Goal: Task Accomplishment & Management: Use online tool/utility

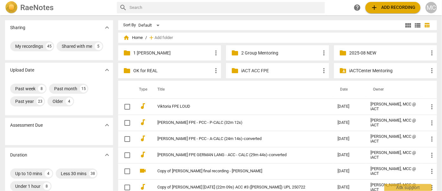
click at [390, 2] on button "add Add recording" at bounding box center [393, 7] width 55 height 11
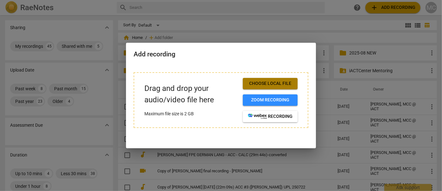
click at [279, 85] on span "Choose local file" at bounding box center [270, 83] width 45 height 6
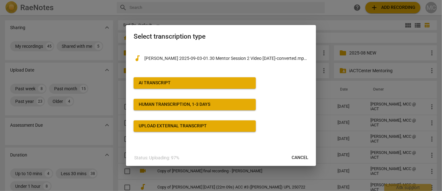
click at [165, 86] on div "AI Transcript" at bounding box center [155, 83] width 32 height 6
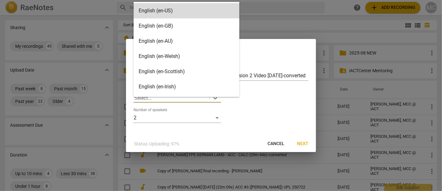
click at [195, 99] on div at bounding box center [171, 97] width 74 height 7
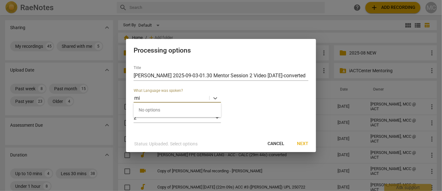
type input "m"
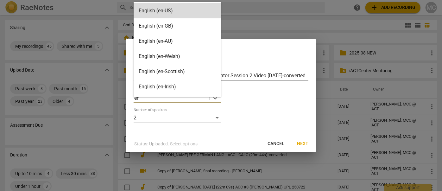
type input "eng"
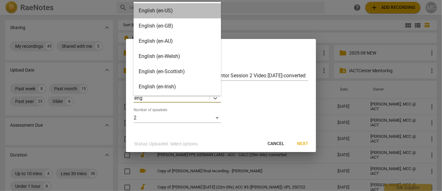
click at [159, 10] on div "English (en-US)" at bounding box center [177, 10] width 87 height 15
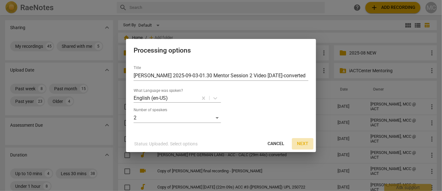
click at [302, 142] on span "Next" at bounding box center [302, 144] width 11 height 6
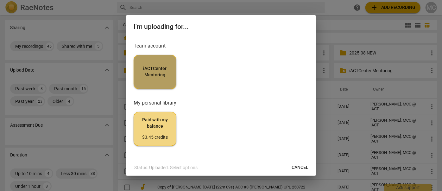
click at [152, 66] on span "iACTCenter Mentoring" at bounding box center [155, 72] width 32 height 12
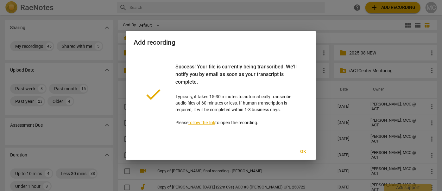
click at [303, 151] on span "Ok" at bounding box center [303, 152] width 10 height 6
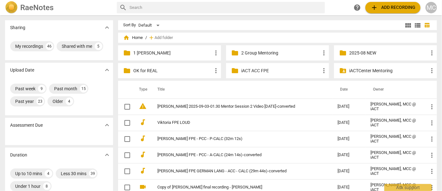
click at [389, 14] on div "RaeNotes search help add Add recording MC" at bounding box center [221, 7] width 442 height 15
click at [383, 9] on span "add Add recording" at bounding box center [393, 8] width 45 height 8
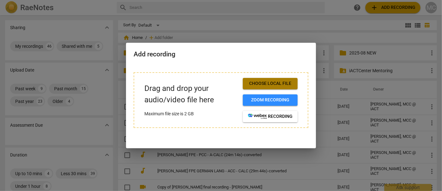
click at [256, 80] on span "Choose local file" at bounding box center [270, 83] width 45 height 6
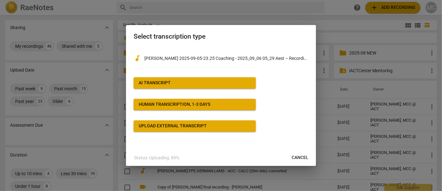
click at [162, 85] on div "AI Transcript" at bounding box center [155, 83] width 32 height 6
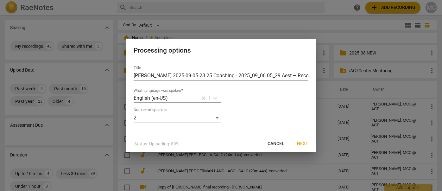
click at [308, 147] on button "Next" at bounding box center [303, 143] width 22 height 11
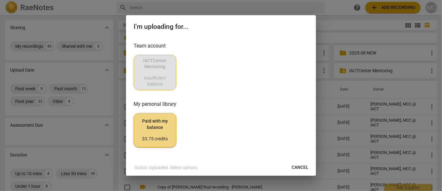
click at [304, 167] on span "Cancel" at bounding box center [300, 167] width 17 height 6
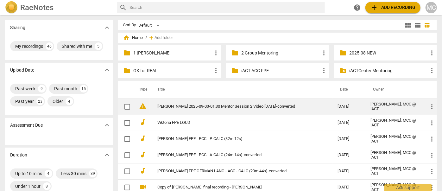
click at [204, 107] on link "[PERSON_NAME] 2025-09-03-01.30 Mentor Session 2 Video [DATE]-converted" at bounding box center [235, 106] width 157 height 5
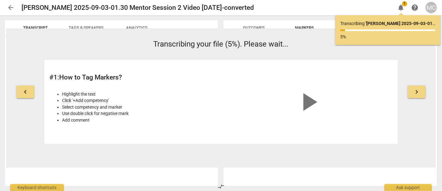
click at [10, 7] on span "arrow_back" at bounding box center [11, 8] width 8 height 8
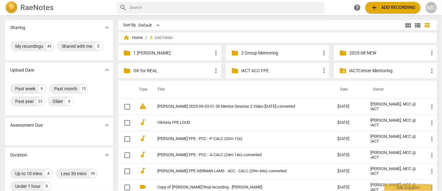
click at [386, 10] on span "add Add recording" at bounding box center [393, 8] width 45 height 8
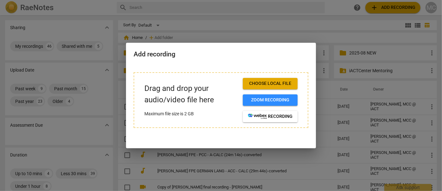
click at [274, 84] on span "Choose local file" at bounding box center [270, 83] width 45 height 6
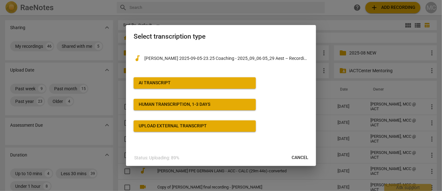
click at [159, 80] on div "AI Transcript" at bounding box center [155, 83] width 32 height 6
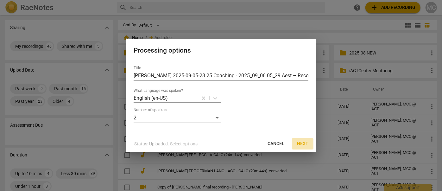
click at [306, 143] on span "Next" at bounding box center [302, 144] width 11 height 6
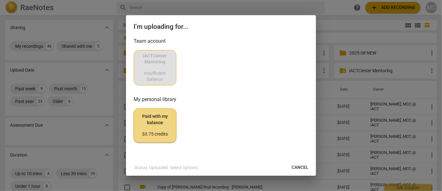
scroll to position [5, 0]
click at [160, 124] on span "Paid with my balance $3.75 credits" at bounding box center [155, 125] width 32 height 24
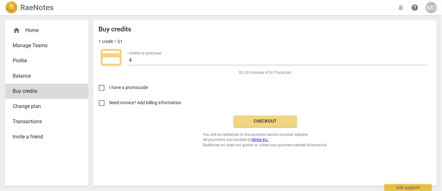
click at [28, 46] on span "Manage Teams" at bounding box center [44, 46] width 63 height 8
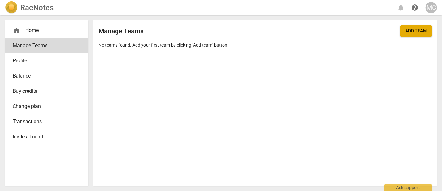
click at [32, 33] on div "home Home" at bounding box center [44, 31] width 63 height 8
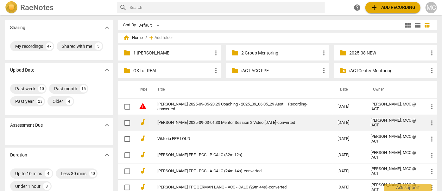
click at [181, 120] on link "[PERSON_NAME] 2025-09-03-01.30 Mentor Session 2 Video [DATE]-converted" at bounding box center [235, 122] width 157 height 5
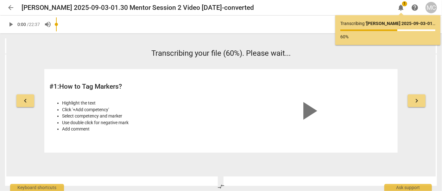
click at [7, 7] on span "arrow_back" at bounding box center [11, 8] width 8 height 8
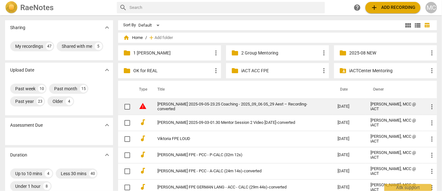
click at [171, 103] on link "[PERSON_NAME] 2025-09-05-23.25 Coaching - 2025_09_06 05_29 Aest – Recording-con…" at bounding box center [235, 107] width 157 height 10
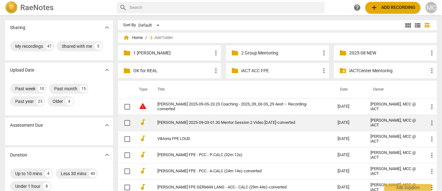
click at [181, 123] on link "[PERSON_NAME] 2025-09-03-01.30 Mentor Session 2 Video [DATE]-converted" at bounding box center [235, 122] width 157 height 5
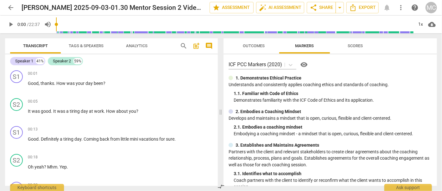
click at [77, 44] on span "Tags & Speakers" at bounding box center [86, 45] width 35 height 5
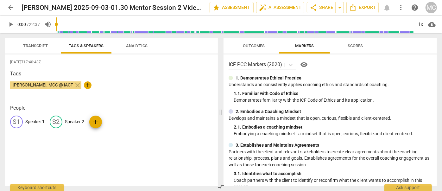
drag, startPoint x: 31, startPoint y: 125, endPoint x: 27, endPoint y: 129, distance: 5.4
click at [31, 127] on div "S1 Speaker 1" at bounding box center [27, 122] width 35 height 13
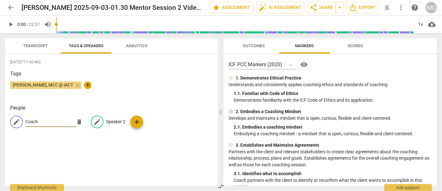
type input "Coach"
click at [116, 120] on p "Speaker 2" at bounding box center [115, 121] width 19 height 7
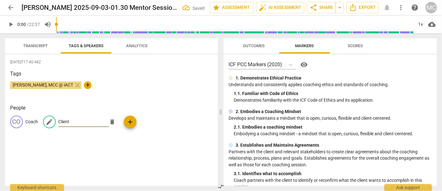
type input "Client"
click at [34, 45] on span "Transcript" at bounding box center [35, 45] width 25 height 5
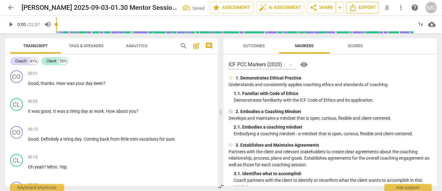
click at [361, 8] on span "Export" at bounding box center [362, 8] width 27 height 8
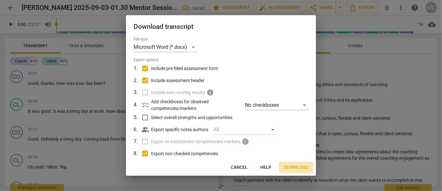
click at [297, 163] on button "Download" at bounding box center [296, 167] width 35 height 11
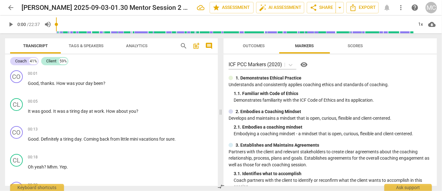
click at [13, 26] on span "play_arrow" at bounding box center [11, 25] width 8 height 8
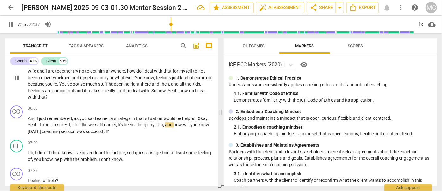
scroll to position [867, 0]
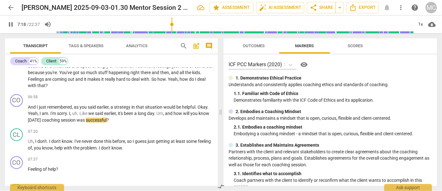
click at [10, 23] on span "pause" at bounding box center [11, 25] width 8 height 8
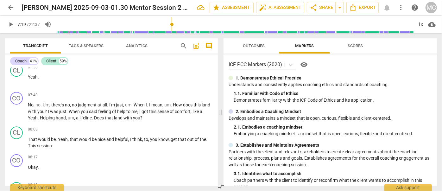
scroll to position [1040, 0]
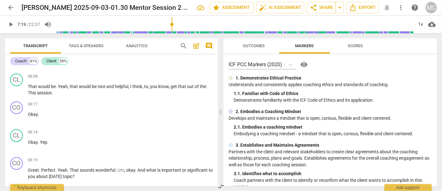
click at [12, 24] on span "play_arrow" at bounding box center [11, 25] width 8 height 8
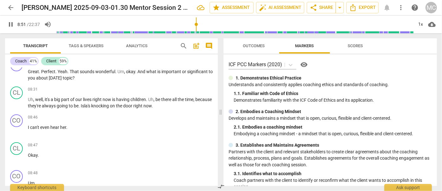
scroll to position [1271, 0]
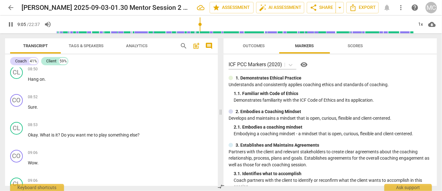
click at [11, 26] on span "pause" at bounding box center [11, 25] width 8 height 8
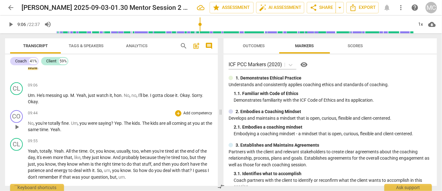
scroll to position [1357, 0]
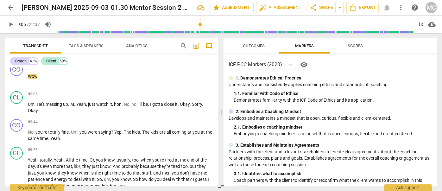
click at [10, 22] on span "play_arrow" at bounding box center [11, 25] width 8 height 8
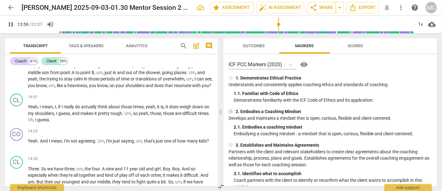
scroll to position [1757, 0]
click at [13, 24] on span "pause" at bounding box center [11, 25] width 8 height 8
type input "840"
drag, startPoint x: 78, startPoint y: 49, endPoint x: 112, endPoint y: 47, distance: 33.9
click at [78, 49] on span "Tags & Speakers" at bounding box center [86, 46] width 50 height 9
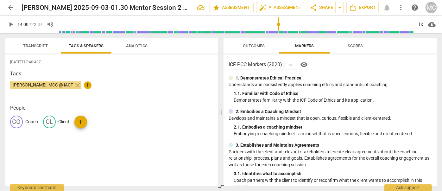
click at [132, 46] on span "Analytics" at bounding box center [137, 45] width 22 height 5
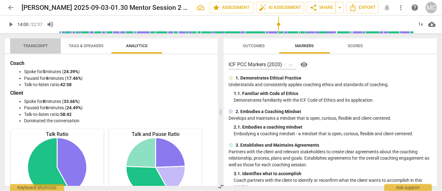
click at [35, 45] on span "Transcript" at bounding box center [35, 45] width 25 height 5
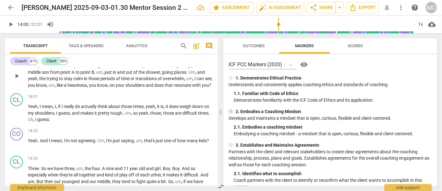
click at [136, 86] on p "Um , I just noticed when you're talking about that there , um , you know , all …" at bounding box center [120, 75] width 185 height 26
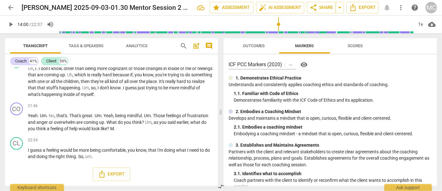
drag, startPoint x: 102, startPoint y: 78, endPoint x: 122, endPoint y: 181, distance: 105.5
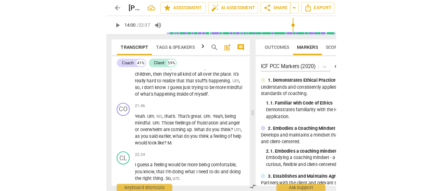
scroll to position [2592, 0]
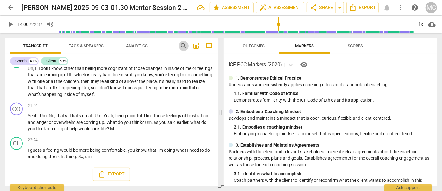
click at [179, 42] on span "search" at bounding box center [184, 46] width 10 height 8
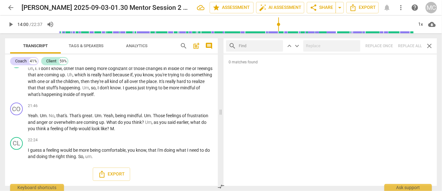
drag, startPoint x: 431, startPoint y: 13, endPoint x: 254, endPoint y: 47, distance: 180.0
click at [256, 47] on input "text" at bounding box center [260, 46] width 42 height 10
click at [246, 46] on input "text" at bounding box center [260, 46] width 42 height 10
type input "m"
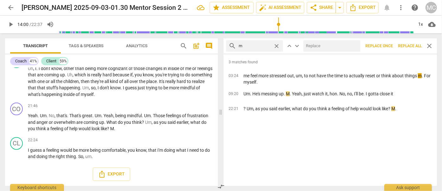
click at [410, 48] on span "Replace all" at bounding box center [410, 45] width 24 height 5
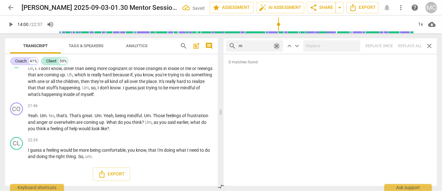
click at [276, 44] on span "close" at bounding box center [276, 46] width 7 height 7
click at [251, 44] on input "text" at bounding box center [260, 46] width 42 height 10
type input ","
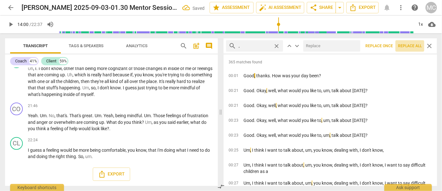
click at [406, 46] on span "Replace all" at bounding box center [410, 45] width 24 height 5
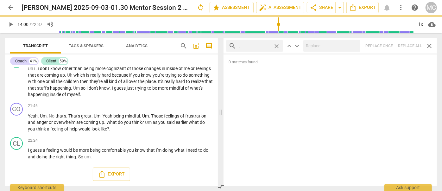
scroll to position [2572, 0]
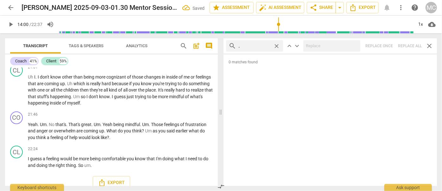
click at [277, 45] on span "close" at bounding box center [276, 46] width 7 height 7
click at [257, 45] on input "text" at bounding box center [260, 46] width 42 height 10
type input ". like"
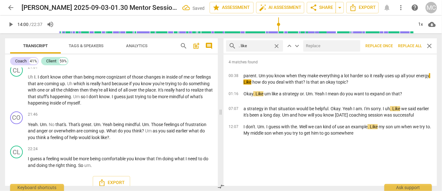
click at [318, 46] on input "text" at bounding box center [330, 46] width 54 height 10
type input "(like)"
click at [406, 45] on span "Replace all" at bounding box center [410, 45] width 24 height 5
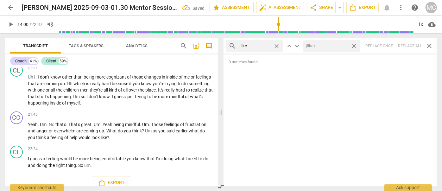
drag, startPoint x: 355, startPoint y: 46, endPoint x: 358, endPoint y: 45, distance: 3.2
click at [355, 46] on span "close" at bounding box center [354, 46] width 7 height 7
click at [278, 46] on span "close" at bounding box center [276, 46] width 7 height 7
click at [253, 47] on input "text" at bounding box center [260, 46] width 42 height 10
type input ". um"
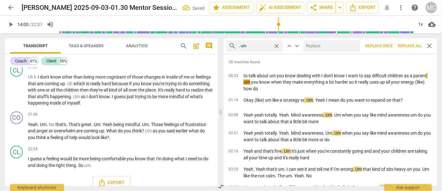
click at [311, 46] on input "text" at bounding box center [330, 46] width 54 height 10
type input "(umm)"
click at [406, 45] on span "Replace all" at bounding box center [410, 45] width 24 height 5
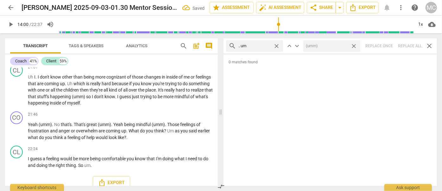
click at [354, 46] on span "close" at bounding box center [354, 46] width 7 height 7
click at [276, 44] on span "close" at bounding box center [276, 46] width 7 height 7
click at [261, 44] on input "text" at bounding box center [260, 46] width 42 height 10
type input ". uh"
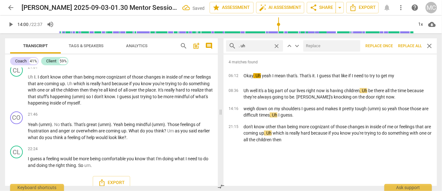
click at [314, 44] on input "text" at bounding box center [330, 46] width 54 height 10
type input "(uh)"
click at [410, 46] on span "Replace all" at bounding box center [410, 45] width 24 height 5
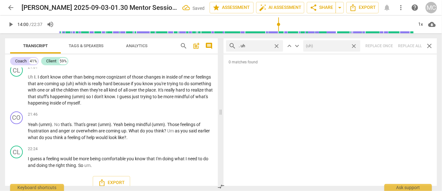
click at [355, 44] on span "close" at bounding box center [354, 46] width 7 height 7
click at [277, 45] on span "close" at bounding box center [276, 46] width 7 height 7
click at [257, 45] on input "text" at bounding box center [260, 46] width 42 height 10
type input "um"
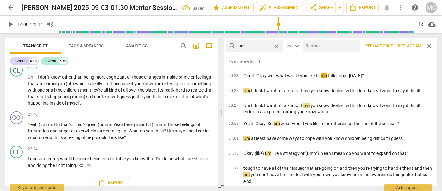
click at [312, 47] on input "text" at bounding box center [330, 46] width 54 height 10
type input "(umm)"
click at [407, 48] on span "Replace all" at bounding box center [410, 45] width 24 height 5
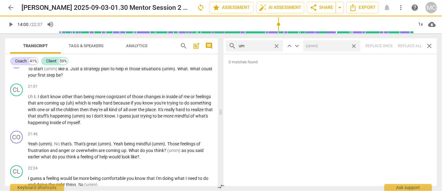
scroll to position [2599, 0]
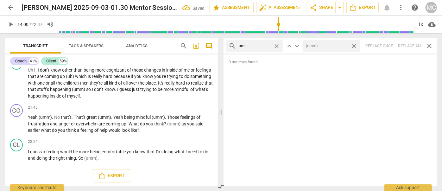
click at [354, 45] on span "close" at bounding box center [354, 46] width 7 height 7
drag, startPoint x: 278, startPoint y: 45, endPoint x: 275, endPoint y: 45, distance: 3.8
click at [278, 45] on span "close" at bounding box center [276, 46] width 7 height 7
click at [266, 45] on input "text" at bounding box center [260, 46] width 42 height 10
type input "uh"
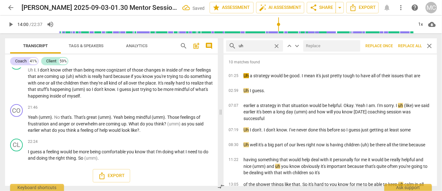
click at [321, 45] on input "text" at bounding box center [330, 46] width 54 height 10
type input "(uh)"
click at [409, 46] on span "Replace all" at bounding box center [410, 45] width 24 height 5
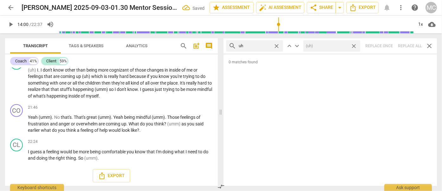
click at [355, 45] on span "close" at bounding box center [354, 46] width 7 height 7
click at [278, 45] on span "close" at bounding box center [276, 46] width 7 height 7
click at [261, 48] on input "text" at bounding box center [260, 46] width 42 height 10
type input "kind of"
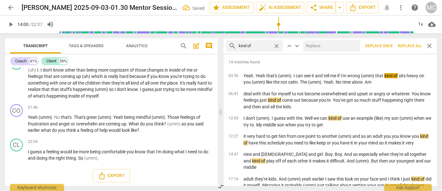
click at [313, 48] on input "text" at bounding box center [330, 46] width 54 height 10
type input "(kind of)"
click at [408, 46] on span "Replace all" at bounding box center [410, 45] width 24 height 5
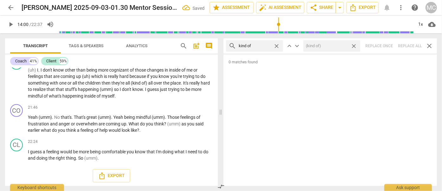
click at [354, 44] on span "close" at bounding box center [354, 46] width 7 height 7
click at [278, 45] on span "close" at bounding box center [276, 46] width 7 height 7
click at [259, 46] on input "text" at bounding box center [260, 46] width 42 height 10
type input "sort of"
click at [409, 47] on div "search sort of close keyboard_arrow_up keyboard_arrow_down Replace once Replace…" at bounding box center [331, 45] width 214 height 15
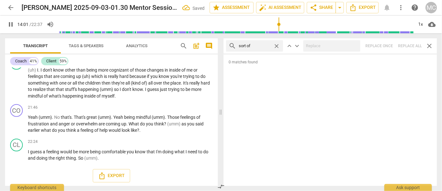
scroll to position [1802, 0]
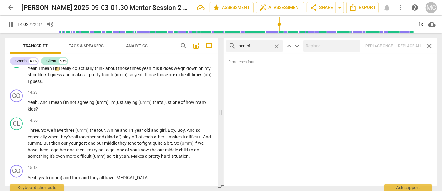
type input "843"
click at [277, 45] on span "close" at bounding box center [276, 46] width 7 height 7
click at [262, 44] on input "text" at bounding box center [260, 46] width 42 height 10
type input "844"
type input "a"
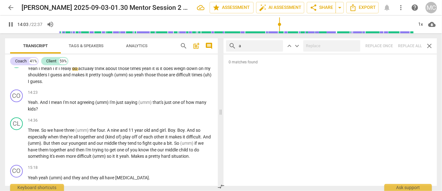
type input "844"
type input "and th"
type input "844"
type input "and then"
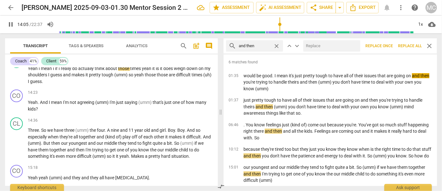
click at [311, 44] on input "text" at bounding box center [330, 46] width 54 height 10
type input "845"
type input "("
type input "846"
type input "(then"
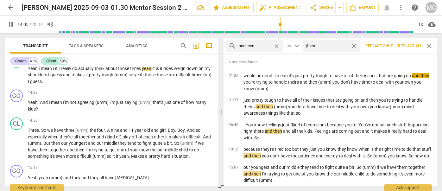
type input "846"
type input "(then)"
type input "847"
type input "(then)"
click at [409, 45] on span "Replace all" at bounding box center [410, 45] width 24 height 5
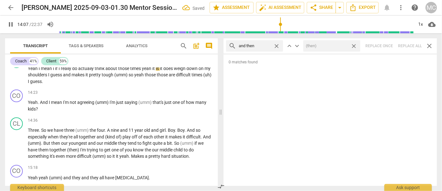
type input "848"
drag, startPoint x: 354, startPoint y: 46, endPoint x: 285, endPoint y: 41, distance: 68.3
click at [354, 46] on span "close" at bounding box center [354, 46] width 7 height 7
type input "848"
click at [276, 45] on span "close" at bounding box center [276, 46] width 7 height 7
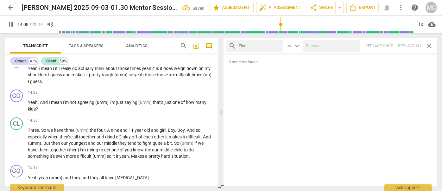
click at [265, 44] on input "text" at bounding box center [260, 46] width 42 height 10
type input "849"
type input "like"
type input "849"
type input "like"
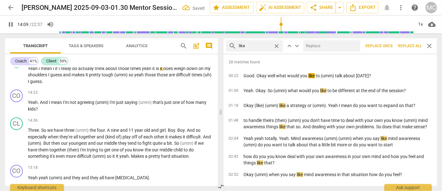
click at [328, 45] on input "text" at bounding box center [330, 46] width 54 height 10
type input "850"
type input "("
type input "851"
type input "(li"
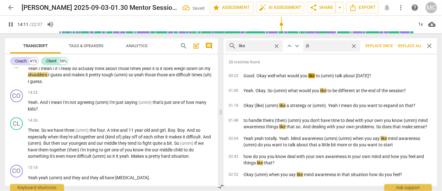
type input "852"
type input "(like"
type input "852"
type input "(like)"
type input "853"
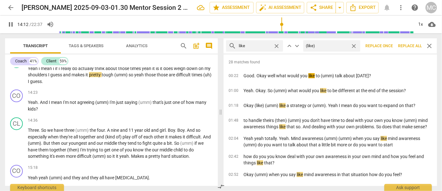
type input "(like)"
type input "853"
type input "(like)"
type input "853"
type input "(like)"
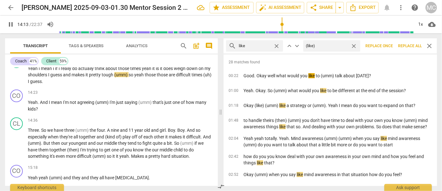
click at [412, 46] on span "Replace all" at bounding box center [410, 45] width 24 height 5
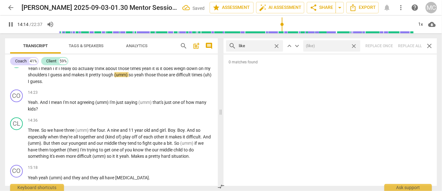
type input "854"
click at [355, 44] on span "close" at bounding box center [354, 46] width 7 height 7
type input "855"
click at [278, 46] on span "close" at bounding box center [276, 46] width 7 height 7
click at [259, 45] on input "text" at bounding box center [260, 46] width 42 height 10
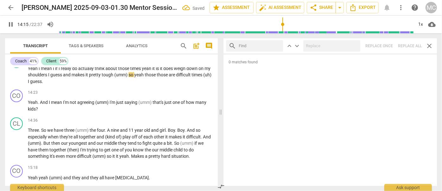
type input "856"
type input "jus"
type input "856"
type input "just"
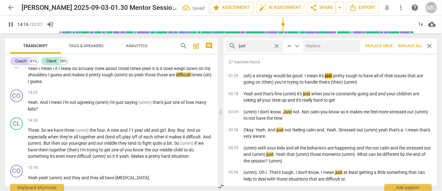
click at [315, 44] on input "text" at bounding box center [330, 46] width 54 height 10
type input "857"
type input "(j"
type input "857"
type input "(just)"
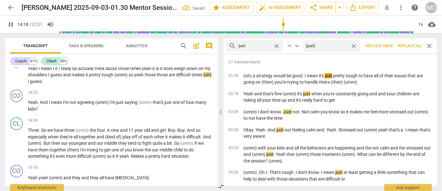
type input "859"
type input "(just)"
click at [407, 45] on span "Replace all" at bounding box center [410, 45] width 24 height 5
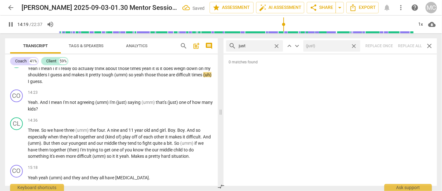
type input "860"
click at [354, 45] on span "close" at bounding box center [354, 46] width 7 height 7
type input "861"
click at [276, 44] on span "close" at bounding box center [276, 46] width 7 height 7
click at [258, 44] on input "text" at bounding box center [260, 46] width 42 height 10
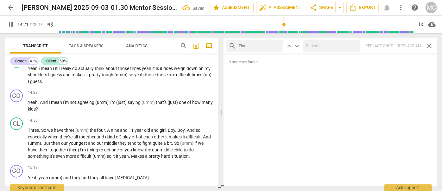
type input "861"
type input "you"
type input "862"
type input "you kno"
type input "862"
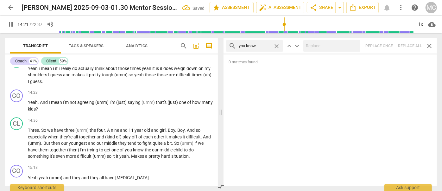
type input "you know"
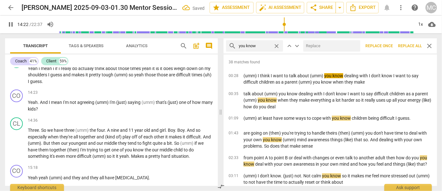
click at [322, 47] on input "text" at bounding box center [330, 46] width 54 height 10
type input "863"
type input "("
type input "863"
type input "(you"
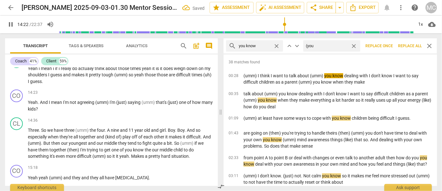
type input "863"
type input "(you know"
type input "863"
type input "(you know)"
type input "864"
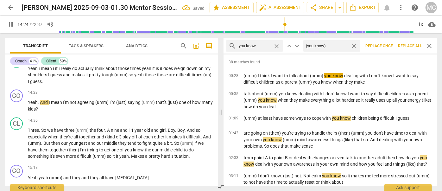
type input "(you know)"
click at [411, 44] on span "Replace all" at bounding box center [410, 45] width 24 height 5
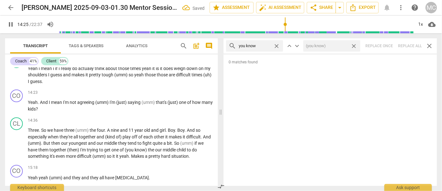
type input "866"
click at [355, 45] on span "close" at bounding box center [354, 46] width 7 height 7
type input "866"
click at [278, 46] on span "close" at bounding box center [276, 46] width 7 height 7
click at [261, 47] on input "text" at bounding box center [255, 46] width 32 height 10
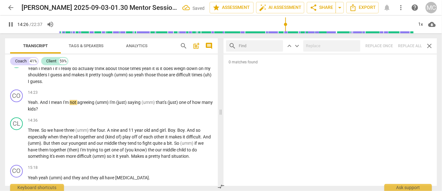
type input "867"
type input "I gu"
type input "867"
type input "I guess"
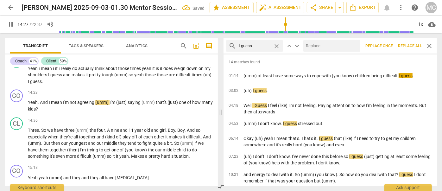
click at [331, 45] on input "text" at bounding box center [330, 46] width 54 height 10
type input "868"
type input "(I"
type input "868"
type input "(I gue"
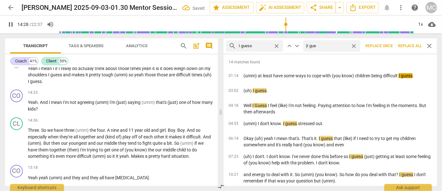
type input "868"
type input "(I guess)"
type input "870"
type input "(I guess)"
click at [405, 46] on span "Replace all" at bounding box center [410, 45] width 24 height 5
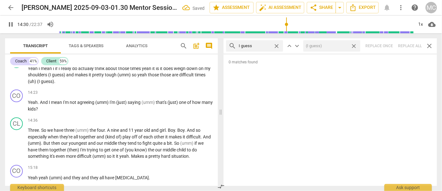
type input "871"
click at [354, 46] on span "close" at bounding box center [354, 46] width 7 height 7
type input "871"
click at [276, 44] on span "close" at bounding box center [276, 46] width 7 height 7
click at [256, 44] on input "text" at bounding box center [260, 46] width 42 height 10
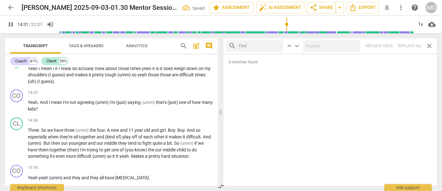
type input "872"
type input "I"
type input "872"
type input "I mean"
type input "873"
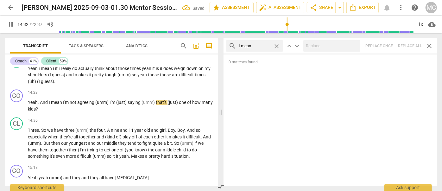
type input "I mean"
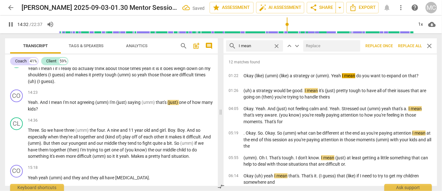
click at [324, 44] on input "text" at bounding box center [330, 46] width 54 height 10
type input "873"
type input "(I"
type input "874"
type input "(I mean"
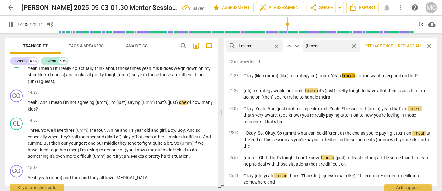
type input "874"
type input "(I mean)"
type input "875"
type input "(I mean)"
click at [405, 46] on span "Replace all" at bounding box center [410, 45] width 24 height 5
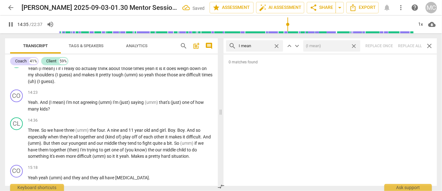
drag, startPoint x: 354, startPoint y: 45, endPoint x: 343, endPoint y: 45, distance: 11.1
click at [354, 45] on span "close" at bounding box center [354, 46] width 7 height 7
type input "876"
click at [277, 45] on span "close" at bounding box center [276, 46] width 7 height 7
type input "876"
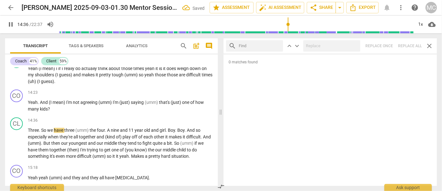
click at [259, 45] on input "text" at bounding box center [260, 46] width 42 height 10
type input "878"
type input "you"
type input "878"
type input "you know"
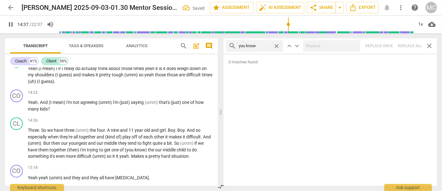
type input "878"
type input "you know"
type input "879"
click at [276, 46] on span "close" at bounding box center [276, 46] width 7 height 7
click at [256, 48] on input "text" at bounding box center [260, 46] width 42 height 10
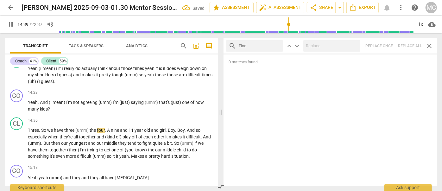
type input "880"
type input "okay"
type input "880"
type input "okay"
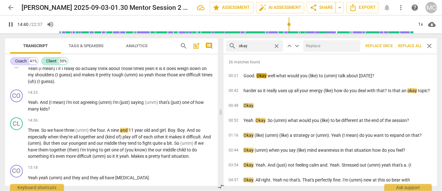
click at [316, 44] on input "text" at bounding box center [330, 46] width 54 height 10
type input "881"
type input "OK"
type input "881"
type input "OK"
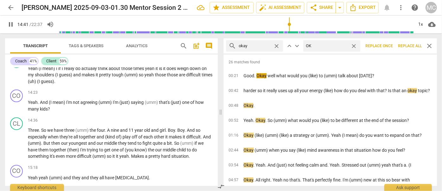
click at [410, 46] on span "Replace all" at bounding box center [410, 45] width 24 height 5
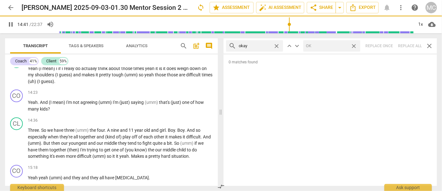
scroll to position [1801, 0]
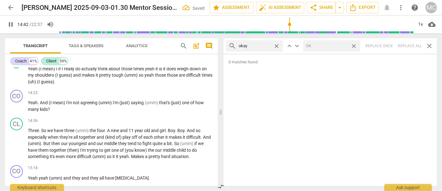
type input "882"
drag, startPoint x: 354, startPoint y: 45, endPoint x: 290, endPoint y: 43, distance: 64.4
click at [354, 45] on span "close" at bounding box center [354, 46] width 7 height 7
type input "883"
click at [277, 45] on span "close" at bounding box center [276, 46] width 7 height 7
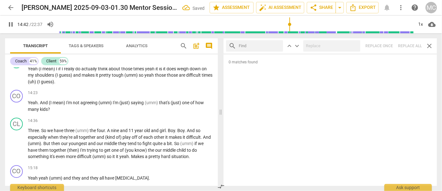
click at [258, 45] on input "text" at bounding box center [260, 46] width 42 height 10
type input "883"
type input "mayb"
type input "884"
type input "maybe"
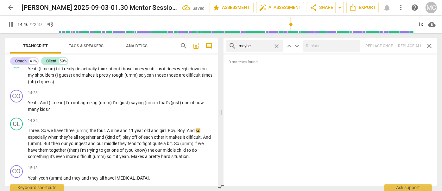
click at [405, 43] on div "search maybe close keyboard_arrow_up keyboard_arrow_down Replace once Replace a…" at bounding box center [331, 45] width 214 height 15
type input "888"
click at [279, 45] on span "close" at bounding box center [276, 46] width 7 height 7
type input "888"
click at [263, 46] on input "text" at bounding box center [255, 46] width 32 height 10
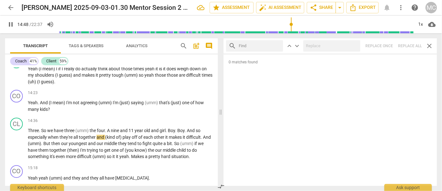
type input "p"
type input "889"
type input "perhap"
type input "889"
type input "perhaps"
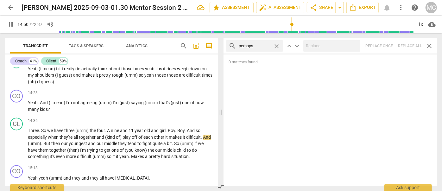
click at [411, 47] on div "search perhaps close keyboard_arrow_up keyboard_arrow_down Replace once Replace…" at bounding box center [331, 45] width 214 height 15
type input "893"
drag, startPoint x: 276, startPoint y: 44, endPoint x: 269, endPoint y: 45, distance: 6.4
click at [276, 44] on span "close" at bounding box center [276, 46] width 7 height 7
click at [269, 45] on input "text" at bounding box center [255, 46] width 32 height 10
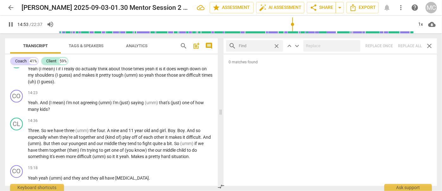
type input "893"
type input "a"
type input "894"
type input "aklmo"
type input "894"
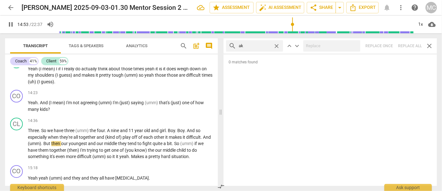
type input "a"
type input "894"
type input "alm"
type input "894"
type input "almost"
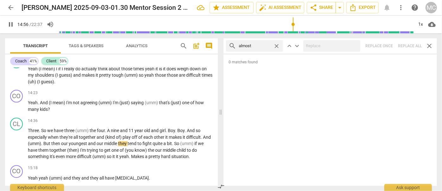
click at [418, 46] on div "search almost close keyboard_arrow_up keyboard_arrow_down Replace once Replace …" at bounding box center [331, 45] width 214 height 15
click at [408, 45] on div "search almost close keyboard_arrow_up keyboard_arrow_down Replace once Replace …" at bounding box center [331, 45] width 214 height 15
type input "898"
click at [276, 45] on span "close" at bounding box center [276, 46] width 7 height 7
click at [253, 47] on input "text" at bounding box center [260, 46] width 42 height 10
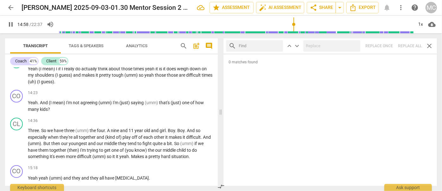
type input "899"
type input "I"
type input "899"
type input "I think"
type input "899"
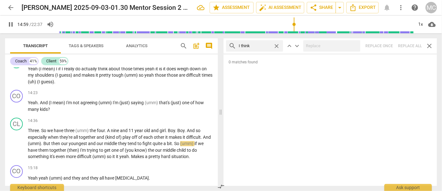
type input "I think"
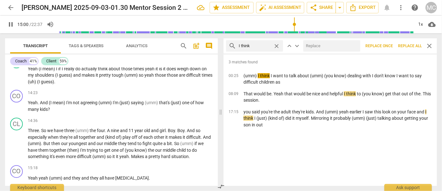
click at [323, 49] on input "text" at bounding box center [330, 46] width 54 height 10
type input "900"
type input "("
type input "901"
type input "(I thi"
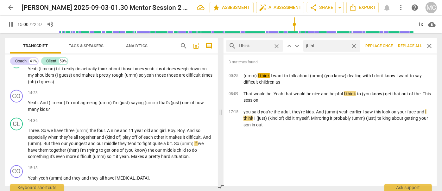
type input "901"
type input "(I think)"
type input "902"
type input "(I think)"
click at [411, 44] on span "Replace all" at bounding box center [410, 45] width 24 height 5
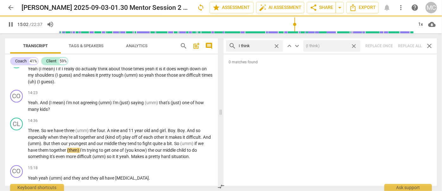
type input "903"
click at [355, 45] on span "close" at bounding box center [354, 46] width 7 height 7
click at [277, 44] on span "close" at bounding box center [276, 46] width 7 height 7
click at [264, 45] on input "text" at bounding box center [260, 46] width 42 height 10
click at [408, 45] on div "search basically close keyboard_arrow_up keyboard_arrow_down Replace once Repla…" at bounding box center [331, 45] width 214 height 15
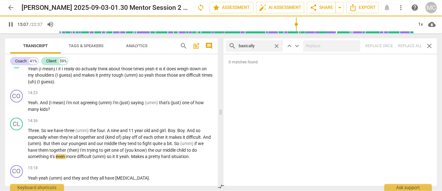
click at [276, 45] on span "close" at bounding box center [276, 46] width 7 height 7
click at [253, 46] on input "text" at bounding box center [260, 46] width 42 height 10
click at [401, 44] on div "search gonna close keyboard_arrow_up keyboard_arrow_down Replace once Replace a…" at bounding box center [331, 45] width 214 height 15
click at [277, 45] on span "close" at bounding box center [276, 46] width 7 height 7
click at [265, 45] on input "text" at bounding box center [260, 46] width 42 height 10
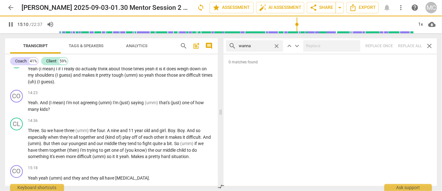
click at [406, 44] on div "search wanna close keyboard_arrow_up keyboard_arrow_down Replace once Replace a…" at bounding box center [331, 45] width 214 height 15
click at [276, 44] on span "close" at bounding box center [276, 46] width 7 height 7
click at [257, 45] on input "text" at bounding box center [260, 46] width 42 height 10
click at [405, 45] on div "search gotcha close keyboard_arrow_up keyboard_arrow_down Replace once Replace …" at bounding box center [331, 45] width 214 height 15
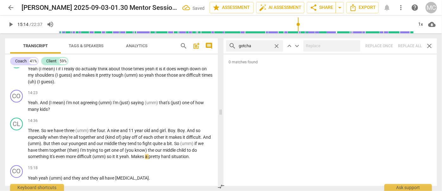
click at [277, 44] on span "close" at bounding box center [276, 46] width 7 height 7
click at [257, 46] on input "text" at bounding box center [260, 46] width 42 height 10
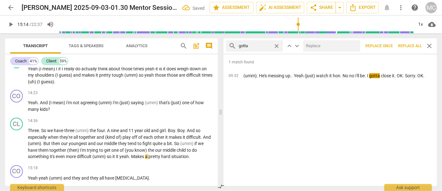
click at [333, 41] on input "text" at bounding box center [330, 46] width 54 height 10
click at [411, 44] on span "Replace all" at bounding box center [410, 45] width 24 height 5
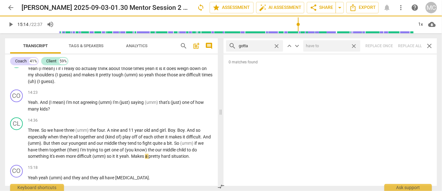
click at [354, 44] on span "close" at bounding box center [354, 46] width 7 height 7
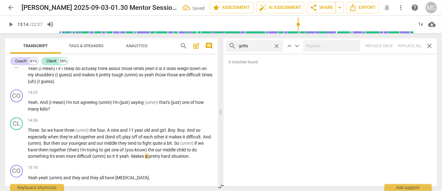
click at [277, 44] on span "close" at bounding box center [276, 46] width 7 height 7
click at [265, 46] on input "text" at bounding box center [260, 46] width 42 height 10
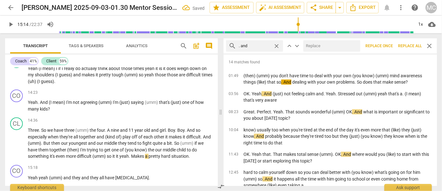
click at [341, 48] on input "text" at bounding box center [330, 46] width 54 height 10
click at [407, 45] on span "Replace all" at bounding box center [410, 45] width 24 height 5
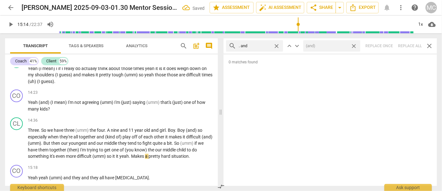
click at [355, 46] on span "close" at bounding box center [354, 46] width 7 height 7
click at [278, 45] on span "close" at bounding box center [276, 46] width 7 height 7
click at [260, 45] on input "text" at bounding box center [260, 46] width 42 height 10
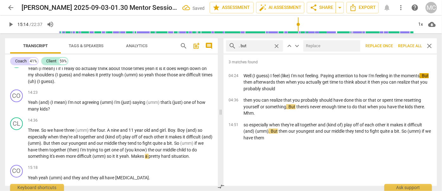
click at [319, 45] on input "text" at bounding box center [330, 46] width 54 height 10
click at [409, 48] on span "Replace all" at bounding box center [410, 45] width 24 height 5
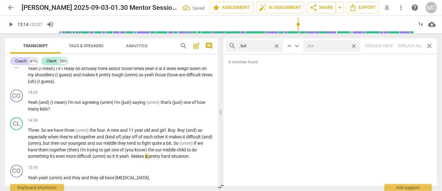
click at [355, 45] on span "close" at bounding box center [354, 46] width 7 height 7
click at [277, 44] on span "close" at bounding box center [276, 46] width 7 height 7
click at [264, 45] on input "text" at bounding box center [260, 46] width 42 height 10
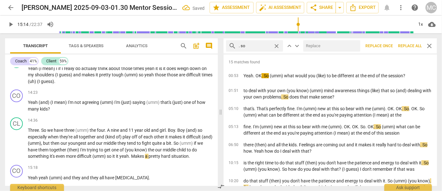
click at [328, 44] on input "text" at bounding box center [330, 46] width 54 height 10
click at [411, 47] on span "Replace all" at bounding box center [410, 45] width 24 height 5
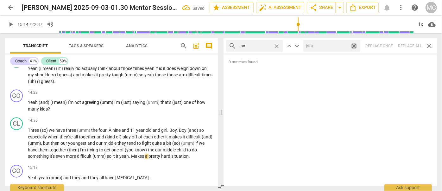
click at [354, 45] on span "close" at bounding box center [354, 46] width 7 height 7
drag, startPoint x: 278, startPoint y: 45, endPoint x: 262, endPoint y: 46, distance: 16.2
click at [277, 45] on span "close" at bounding box center [276, 46] width 7 height 7
click at [253, 46] on input "text" at bounding box center [260, 46] width 42 height 10
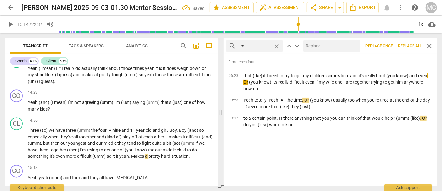
click at [317, 46] on input "text" at bounding box center [330, 46] width 54 height 10
click at [408, 45] on span "Replace all" at bounding box center [410, 45] width 24 height 5
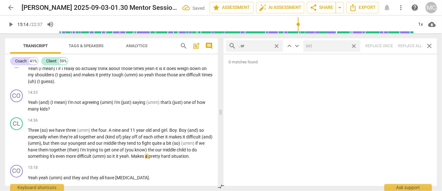
click at [355, 45] on span "close" at bounding box center [354, 46] width 7 height 7
drag, startPoint x: 279, startPoint y: 46, endPoint x: 273, endPoint y: 46, distance: 6.0
click at [279, 46] on span "close" at bounding box center [276, 46] width 7 height 7
click at [265, 46] on input "text" at bounding box center [260, 46] width 42 height 10
click at [412, 44] on div "search . because close keyboard_arrow_up keyboard_arrow_down Replace once Repla…" at bounding box center [331, 45] width 214 height 15
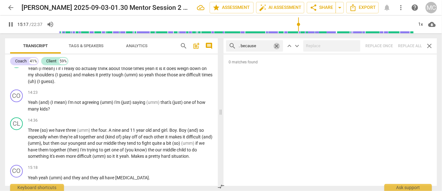
click at [277, 44] on span "close" at bounding box center [276, 46] width 7 height 7
click at [262, 45] on input "text" at bounding box center [260, 46] width 42 height 10
click at [407, 43] on div "search ? And close keyboard_arrow_up keyboard_arrow_down Replace once Replace a…" at bounding box center [331, 45] width 214 height 15
click at [276, 44] on span "close" at bounding box center [276, 46] width 7 height 7
click at [259, 46] on input "text" at bounding box center [260, 46] width 42 height 10
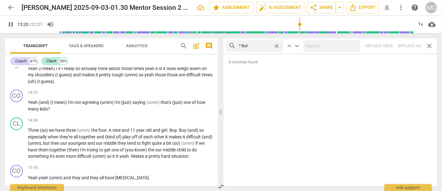
click at [412, 44] on div "search ? But close keyboard_arrow_up keyboard_arrow_down Replace once Replace a…" at bounding box center [331, 45] width 214 height 15
click at [278, 44] on span "close" at bounding box center [276, 46] width 7 height 7
click at [256, 45] on input "text" at bounding box center [260, 46] width 42 height 10
click at [411, 45] on div "search ? So close keyboard_arrow_up keyboard_arrow_down Replace once Replace al…" at bounding box center [331, 45] width 214 height 15
click at [277, 45] on span "close" at bounding box center [276, 46] width 7 height 7
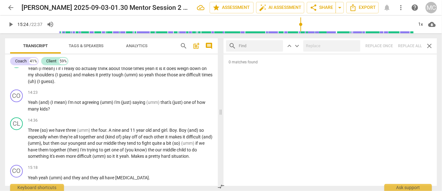
click at [258, 45] on input "text" at bounding box center [260, 46] width 42 height 10
click at [405, 43] on div "search ? Or close keyboard_arrow_up keyboard_arrow_down Replace once Replace al…" at bounding box center [331, 45] width 214 height 15
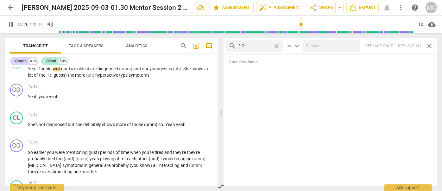
click at [277, 44] on span "close" at bounding box center [276, 46] width 7 height 7
click at [252, 46] on input "text" at bounding box center [260, 46] width 42 height 10
click at [406, 44] on div "search ? Because close keyboard_arrow_up keyboard_arrow_down Replace once Repla…" at bounding box center [331, 45] width 214 height 15
click at [276, 44] on span "close" at bounding box center [276, 46] width 7 height 7
click at [252, 46] on input "text" at bounding box center [260, 46] width 42 height 10
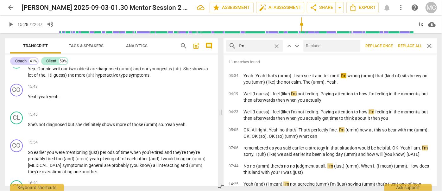
click at [323, 48] on input "text" at bounding box center [330, 46] width 54 height 10
click at [405, 43] on span "Replace all" at bounding box center [410, 45] width 24 height 5
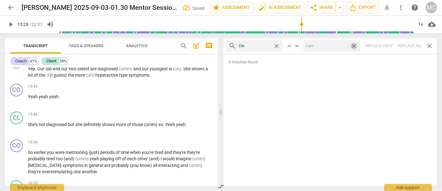
drag, startPoint x: 355, startPoint y: 46, endPoint x: 294, endPoint y: 44, distance: 61.8
click at [355, 46] on span "close" at bounding box center [354, 46] width 7 height 7
drag, startPoint x: 277, startPoint y: 44, endPoint x: 252, endPoint y: 46, distance: 25.4
click at [277, 44] on span "close" at bounding box center [276, 46] width 7 height 7
click at [243, 46] on input "text" at bounding box center [260, 46] width 42 height 10
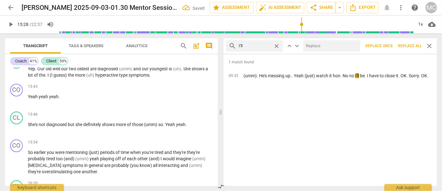
click at [317, 44] on input "text" at bounding box center [330, 46] width 54 height 10
click at [405, 45] on span "Replace all" at bounding box center [410, 45] width 24 height 5
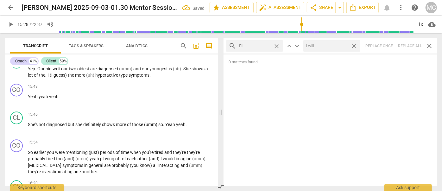
click at [354, 44] on span "close" at bounding box center [354, 46] width 7 height 7
click at [277, 45] on span "close" at bounding box center [276, 46] width 7 height 7
click at [265, 46] on input "text" at bounding box center [260, 46] width 42 height 10
click at [409, 46] on div "search you'll close keyboard_arrow_up keyboard_arrow_down Replace once Replace …" at bounding box center [331, 45] width 214 height 15
click at [276, 45] on span "close" at bounding box center [276, 46] width 7 height 7
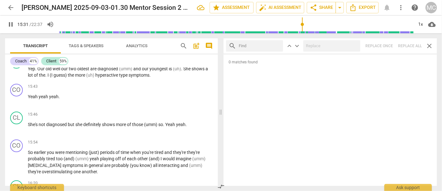
click at [260, 46] on input "text" at bounding box center [260, 46] width 42 height 10
click at [404, 44] on div "search he'll close keyboard_arrow_up keyboard_arrow_down Replace once Replace a…" at bounding box center [331, 45] width 214 height 15
click at [277, 45] on span "close" at bounding box center [276, 46] width 7 height 7
drag, startPoint x: 271, startPoint y: 45, endPoint x: 266, endPoint y: 45, distance: 4.4
click at [271, 45] on input "text" at bounding box center [260, 46] width 42 height 10
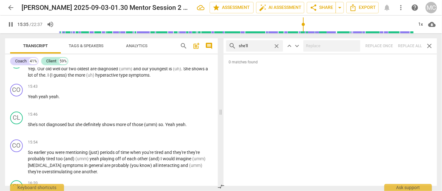
click at [412, 44] on div "search she'll close keyboard_arrow_up keyboard_arrow_down Replace once Replace …" at bounding box center [331, 45] width 214 height 15
click at [277, 45] on span "close" at bounding box center [276, 46] width 7 height 7
click at [268, 45] on input "text" at bounding box center [260, 46] width 42 height 10
click at [405, 45] on div "search it'll close keyboard_arrow_up keyboard_arrow_down Replace once Replace a…" at bounding box center [331, 45] width 214 height 15
click at [277, 45] on span "close" at bounding box center [276, 46] width 7 height 7
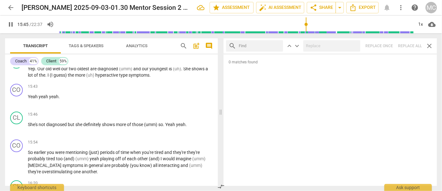
click at [261, 46] on input "text" at bounding box center [260, 46] width 42 height 10
click at [412, 44] on div "search we'll close keyboard_arrow_up keyboard_arrow_down Replace once Replace a…" at bounding box center [331, 45] width 214 height 15
click at [276, 45] on span "close" at bounding box center [276, 46] width 7 height 7
click at [266, 45] on input "text" at bounding box center [260, 46] width 42 height 10
click at [401, 46] on div "search they'll close keyboard_arrow_up keyboard_arrow_down Replace once Replace…" at bounding box center [331, 45] width 214 height 15
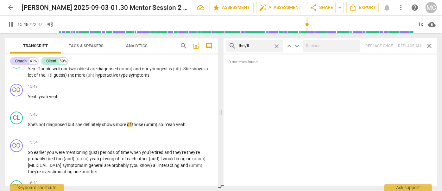
click at [277, 45] on span "close" at bounding box center [276, 46] width 7 height 7
click at [251, 46] on input "text" at bounding box center [260, 46] width 42 height 10
click at [405, 42] on div "search there'll close keyboard_arrow_up keyboard_arrow_down Replace once Replac…" at bounding box center [331, 45] width 214 height 15
click at [278, 44] on span "close" at bounding box center [276, 46] width 7 height 7
click at [263, 44] on input "text" at bounding box center [260, 46] width 42 height 10
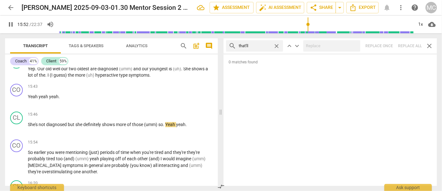
click at [409, 43] on div "search that'll close keyboard_arrow_up keyboard_arrow_down Replace once Replace…" at bounding box center [331, 45] width 214 height 15
click at [278, 45] on span "close" at bounding box center [276, 46] width 7 height 7
click at [257, 46] on input "text" at bounding box center [260, 46] width 42 height 10
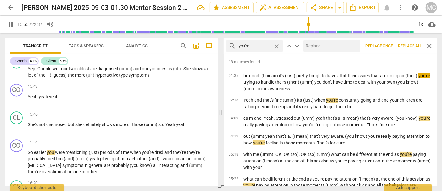
click at [339, 46] on input "text" at bounding box center [330, 46] width 54 height 10
click at [407, 44] on span "Replace all" at bounding box center [410, 45] width 24 height 5
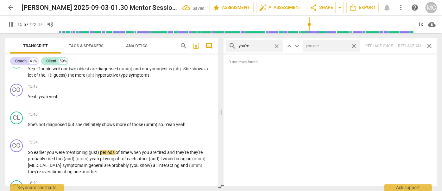
drag, startPoint x: 354, startPoint y: 45, endPoint x: 292, endPoint y: 47, distance: 61.8
click at [354, 45] on span "close" at bounding box center [354, 46] width 7 height 7
click at [277, 45] on span "close" at bounding box center [276, 46] width 7 height 7
drag, startPoint x: 255, startPoint y: 46, endPoint x: 251, endPoint y: 52, distance: 7.6
click at [255, 46] on input "text" at bounding box center [260, 46] width 42 height 10
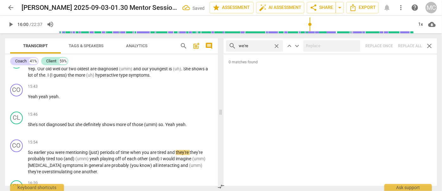
click at [409, 44] on div "search we're close keyboard_arrow_up keyboard_arrow_down Replace once Replace a…" at bounding box center [331, 45] width 214 height 15
click at [276, 45] on span "close" at bounding box center [276, 46] width 7 height 7
click at [261, 48] on input "text" at bounding box center [260, 46] width 42 height 10
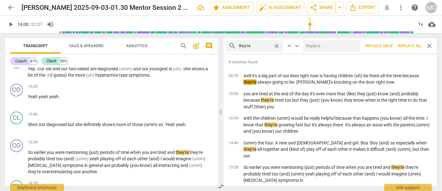
click at [322, 47] on input "text" at bounding box center [330, 46] width 54 height 10
click at [406, 44] on span "Replace all" at bounding box center [410, 45] width 24 height 5
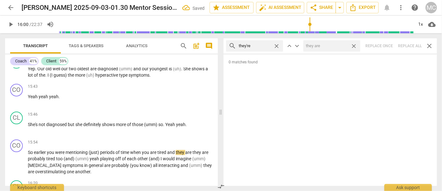
click at [354, 45] on span "close" at bounding box center [354, 46] width 7 height 7
click at [276, 45] on span "close" at bounding box center [276, 46] width 7 height 7
click at [264, 47] on input "text" at bounding box center [260, 46] width 42 height 10
click at [407, 44] on div "search aren't close keyboard_arrow_up keyboard_arrow_down Replace once Replace …" at bounding box center [331, 45] width 214 height 15
click at [278, 44] on span "close" at bounding box center [276, 46] width 7 height 7
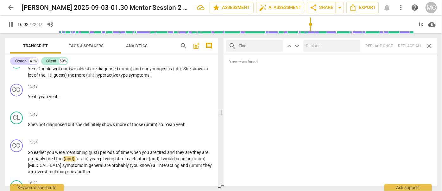
click at [268, 44] on input "text" at bounding box center [260, 46] width 42 height 10
click at [409, 44] on div "search isn't close keyboard_arrow_up keyboard_arrow_down Replace once Replace a…" at bounding box center [331, 45] width 214 height 15
click at [277, 44] on span "close" at bounding box center [276, 46] width 7 height 7
click at [253, 48] on input "text" at bounding box center [260, 46] width 42 height 10
click at [408, 44] on div "search wasn't close keyboard_arrow_up keyboard_arrow_down Replace once Replace …" at bounding box center [331, 45] width 214 height 15
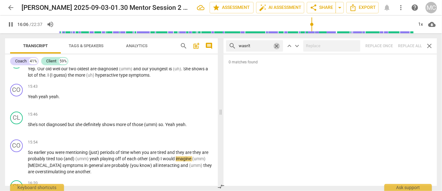
click at [278, 44] on span "close" at bounding box center [276, 46] width 7 height 7
click at [272, 45] on input "text" at bounding box center [260, 46] width 42 height 10
click at [410, 44] on div "search weren't close keyboard_arrow_up keyboard_arrow_down Replace once Replace…" at bounding box center [331, 45] width 214 height 15
click at [277, 46] on span "close" at bounding box center [276, 46] width 7 height 7
click at [260, 44] on input "text" at bounding box center [260, 46] width 42 height 10
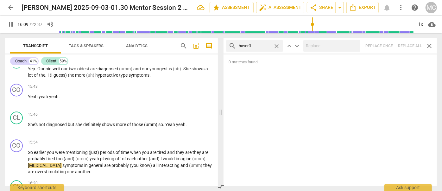
click at [408, 45] on div "search haven't close keyboard_arrow_up keyboard_arrow_down Replace once Replace…" at bounding box center [331, 45] width 214 height 15
click at [277, 45] on span "close" at bounding box center [276, 46] width 7 height 7
click at [268, 45] on input "text" at bounding box center [260, 46] width 42 height 10
click at [406, 44] on div "search hasn't close keyboard_arrow_up keyboard_arrow_down Replace once Replace …" at bounding box center [331, 45] width 214 height 15
drag, startPoint x: 277, startPoint y: 44, endPoint x: 258, endPoint y: 44, distance: 18.4
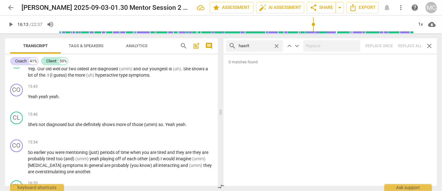
click at [277, 44] on span "close" at bounding box center [276, 46] width 7 height 7
click at [258, 44] on input "text" at bounding box center [255, 46] width 32 height 10
click at [407, 46] on div "search hadn't close keyboard_arrow_up keyboard_arrow_down Replace once Replace …" at bounding box center [331, 45] width 214 height 15
click at [277, 44] on span "close" at bounding box center [276, 46] width 7 height 7
click at [259, 46] on input "text" at bounding box center [260, 46] width 42 height 10
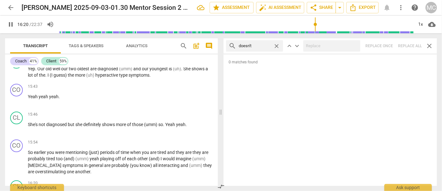
scroll to position [2062, 0]
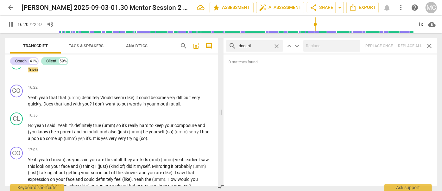
click at [333, 39] on div "search doesn't close keyboard_arrow_up keyboard_arrow_down Replace once Replace…" at bounding box center [331, 45] width 214 height 15
click at [406, 44] on div "search doesn't close keyboard_arrow_up keyboard_arrow_down Replace once Replace…" at bounding box center [331, 45] width 214 height 15
click at [277, 45] on span "close" at bounding box center [276, 46] width 7 height 7
click at [258, 46] on input "text" at bounding box center [260, 46] width 42 height 10
click at [335, 40] on div at bounding box center [331, 45] width 57 height 11
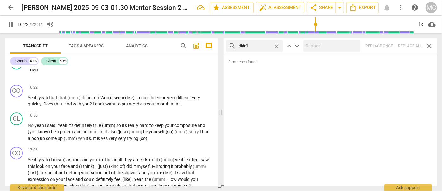
click at [412, 43] on div "search didn't close keyboard_arrow_up keyboard_arrow_down Replace once Replace …" at bounding box center [331, 45] width 214 height 15
click at [279, 44] on span "close" at bounding box center [276, 46] width 7 height 7
click at [260, 45] on input "text" at bounding box center [260, 46] width 42 height 10
click at [406, 44] on div "search wouldn't close keyboard_arrow_up keyboard_arrow_down Replace once Replac…" at bounding box center [331, 45] width 214 height 15
click at [279, 45] on span "close" at bounding box center [276, 46] width 7 height 7
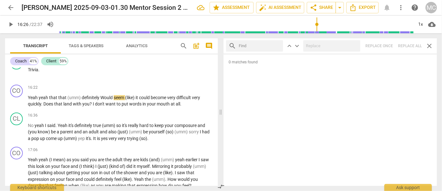
click at [266, 46] on input "text" at bounding box center [260, 46] width 42 height 10
click at [408, 44] on div "search shouldn't close keyboard_arrow_up keyboard_arrow_down Replace once Repla…" at bounding box center [331, 45] width 214 height 15
click at [276, 45] on span "close" at bounding box center [276, 46] width 7 height 7
click at [264, 45] on input "text" at bounding box center [260, 46] width 42 height 10
click at [405, 44] on div "search couldn't close keyboard_arrow_up keyboard_arrow_down Replace once Replac…" at bounding box center [331, 45] width 214 height 15
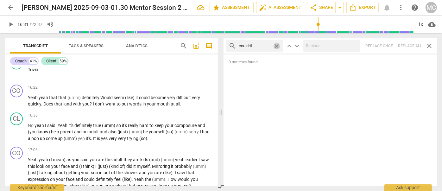
drag, startPoint x: 277, startPoint y: 45, endPoint x: 263, endPoint y: 46, distance: 14.0
click at [277, 45] on span "close" at bounding box center [276, 46] width 7 height 7
click at [258, 45] on input "text" at bounding box center [260, 46] width 42 height 10
click at [410, 42] on div "search won't close keyboard_arrow_up keyboard_arrow_down Replace once Replace a…" at bounding box center [331, 45] width 214 height 15
click at [278, 46] on span "close" at bounding box center [276, 46] width 7 height 7
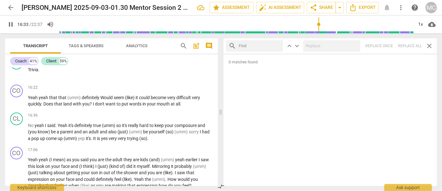
click at [254, 46] on input "text" at bounding box center [260, 46] width 42 height 10
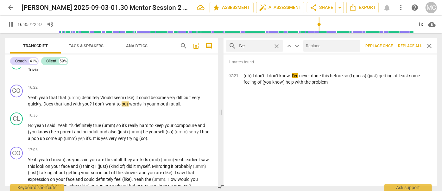
click at [330, 50] on input "text" at bounding box center [330, 46] width 54 height 10
click at [405, 43] on span "Replace all" at bounding box center [410, 45] width 24 height 5
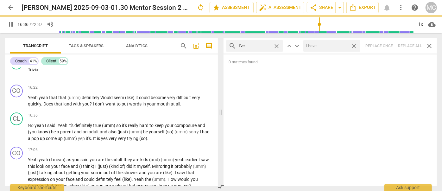
click at [355, 45] on span "close" at bounding box center [354, 46] width 7 height 7
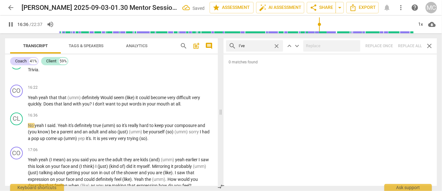
click at [277, 45] on span "close" at bounding box center [276, 46] width 7 height 7
click at [265, 45] on input "text" at bounding box center [260, 46] width 42 height 10
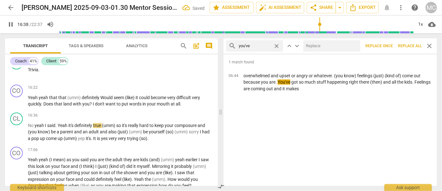
click at [335, 50] on input "text" at bounding box center [330, 46] width 54 height 10
click at [408, 43] on span "Replace all" at bounding box center [410, 45] width 24 height 5
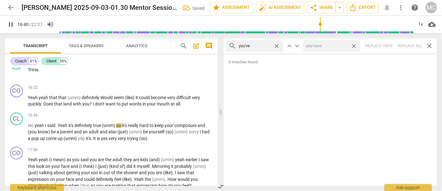
click at [355, 44] on span "close" at bounding box center [354, 46] width 7 height 7
click at [277, 45] on span "close" at bounding box center [276, 46] width 7 height 7
click at [258, 48] on input "text" at bounding box center [260, 46] width 42 height 10
click at [406, 46] on div "search we've close keyboard_arrow_up keyboard_arrow_down Replace once Replace a…" at bounding box center [331, 45] width 214 height 15
drag, startPoint x: 277, startPoint y: 45, endPoint x: 263, endPoint y: 46, distance: 14.3
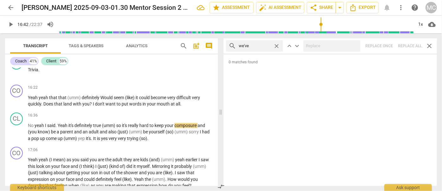
click at [277, 45] on span "close" at bounding box center [276, 46] width 7 height 7
click at [247, 46] on input "text" at bounding box center [260, 46] width 42 height 10
click at [406, 45] on div "search they've close keyboard_arrow_up keyboard_arrow_down Replace once Replace…" at bounding box center [331, 45] width 214 height 15
click at [275, 45] on span "close" at bounding box center [276, 46] width 7 height 7
click at [256, 47] on input "text" at bounding box center [260, 46] width 42 height 10
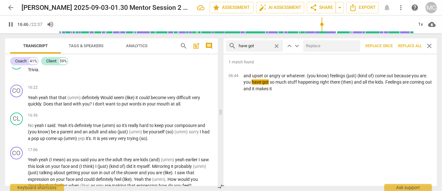
click at [328, 48] on input "text" at bounding box center [330, 46] width 54 height 10
click at [411, 42] on button "Replace all" at bounding box center [410, 45] width 29 height 11
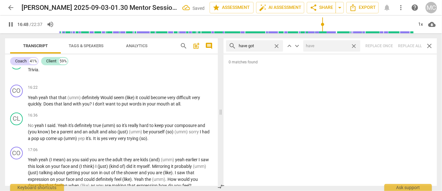
drag, startPoint x: 353, startPoint y: 46, endPoint x: 311, endPoint y: 49, distance: 42.2
click at [353, 46] on span "close" at bounding box center [354, 46] width 7 height 7
click at [277, 45] on span "close" at bounding box center [276, 46] width 7 height 7
drag, startPoint x: 267, startPoint y: 45, endPoint x: 271, endPoint y: 42, distance: 5.2
click at [267, 45] on input "text" at bounding box center [260, 46] width 42 height 10
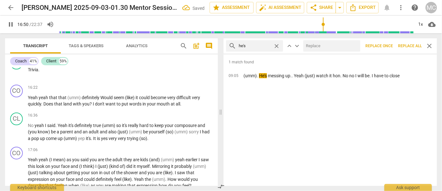
click at [317, 46] on input "text" at bounding box center [330, 46] width 54 height 10
click at [404, 45] on span "Replace all" at bounding box center [410, 45] width 24 height 5
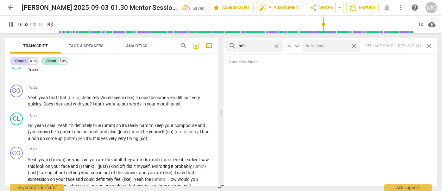
click at [356, 46] on span "close" at bounding box center [354, 46] width 7 height 7
click at [278, 44] on span "close" at bounding box center [276, 46] width 7 height 7
click at [268, 45] on input "text" at bounding box center [255, 46] width 32 height 10
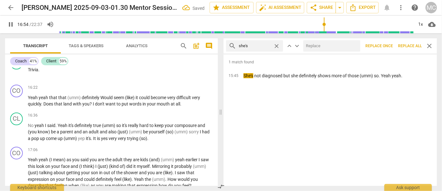
click at [323, 46] on input "text" at bounding box center [330, 46] width 54 height 10
click at [408, 43] on span "Replace all" at bounding box center [410, 45] width 24 height 5
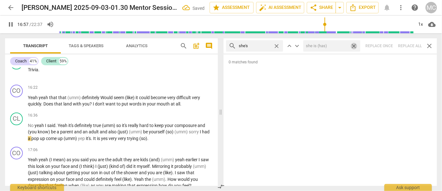
drag, startPoint x: 354, startPoint y: 45, endPoint x: 296, endPoint y: 49, distance: 58.7
click at [354, 45] on span "close" at bounding box center [354, 46] width 7 height 7
drag, startPoint x: 276, startPoint y: 45, endPoint x: 269, endPoint y: 45, distance: 7.0
click at [276, 45] on span "close" at bounding box center [276, 46] width 7 height 7
drag, startPoint x: 266, startPoint y: 45, endPoint x: 274, endPoint y: 46, distance: 8.0
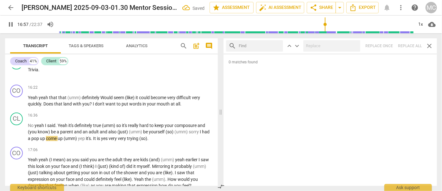
click at [266, 45] on input "text" at bounding box center [260, 46] width 42 height 10
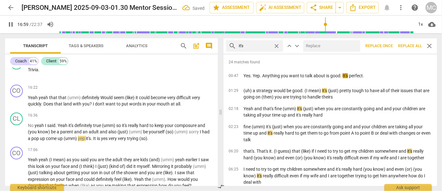
click at [315, 42] on input "text" at bounding box center [330, 46] width 54 height 10
click at [405, 46] on span "Replace all" at bounding box center [410, 45] width 24 height 5
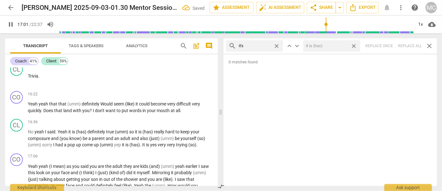
drag, startPoint x: 355, startPoint y: 45, endPoint x: 284, endPoint y: 41, distance: 71.4
click at [355, 45] on span "close" at bounding box center [354, 46] width 7 height 7
click at [277, 44] on span "close" at bounding box center [276, 46] width 7 height 7
click at [261, 45] on input "text" at bounding box center [260, 46] width 42 height 10
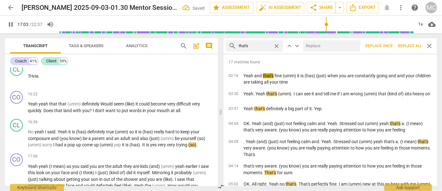
click at [321, 45] on input "text" at bounding box center [330, 46] width 54 height 10
click at [414, 45] on span "Replace all" at bounding box center [410, 45] width 24 height 5
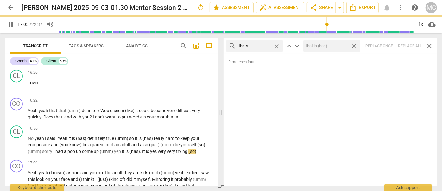
scroll to position [2075, 0]
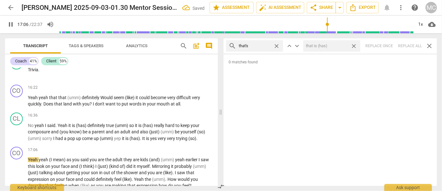
click at [355, 44] on span "close" at bounding box center [354, 46] width 7 height 7
click at [276, 44] on span "close" at bounding box center [276, 46] width 7 height 7
click at [263, 45] on input "text" at bounding box center [260, 46] width 42 height 10
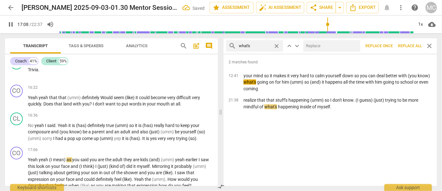
click at [324, 48] on input "text" at bounding box center [330, 46] width 54 height 10
click at [415, 44] on span "Replace all" at bounding box center [410, 45] width 24 height 5
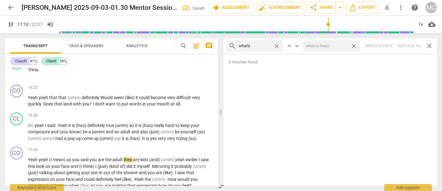
drag, startPoint x: 354, startPoint y: 44, endPoint x: 287, endPoint y: 46, distance: 66.2
click at [354, 44] on span "close" at bounding box center [354, 46] width 7 height 7
click at [276, 45] on span "close" at bounding box center [276, 46] width 7 height 7
click at [267, 45] on input "text" at bounding box center [260, 46] width 42 height 10
click at [407, 45] on div "search where's close keyboard_arrow_up keyboard_arrow_down Replace once Replace…" at bounding box center [331, 45] width 214 height 15
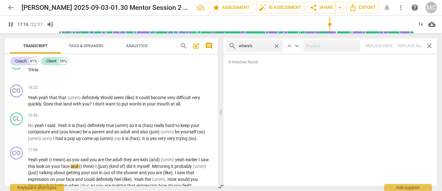
click at [277, 45] on span "close" at bounding box center [276, 46] width 7 height 7
click at [261, 46] on input "text" at bounding box center [260, 46] width 42 height 10
click at [411, 45] on div "search who's close keyboard_arrow_up keyboard_arrow_down Replace once Replace a…" at bounding box center [331, 45] width 214 height 15
click at [277, 44] on span "close" at bounding box center [276, 46] width 7 height 7
click at [263, 45] on input "text" at bounding box center [260, 46] width 42 height 10
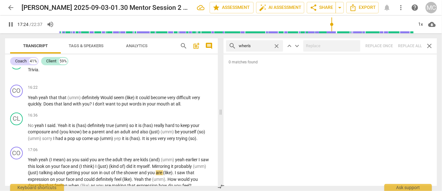
click at [406, 48] on div "search when's close keyboard_arrow_up keyboard_arrow_down Replace once Replace …" at bounding box center [331, 45] width 214 height 15
drag, startPoint x: 277, startPoint y: 44, endPoint x: 273, endPoint y: 44, distance: 3.5
click at [277, 44] on span "close" at bounding box center [276, 46] width 7 height 7
click at [261, 45] on input "text" at bounding box center [260, 46] width 42 height 10
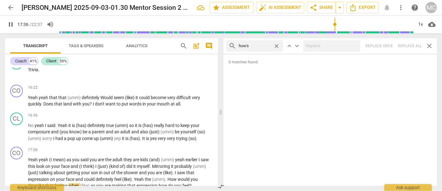
drag, startPoint x: 407, startPoint y: 44, endPoint x: 386, endPoint y: 46, distance: 21.4
click at [407, 44] on div "search how's close keyboard_arrow_up keyboard_arrow_down Replace once Replace a…" at bounding box center [331, 45] width 214 height 15
click at [278, 46] on span "close" at bounding box center [276, 46] width 7 height 7
click at [266, 45] on input "text" at bounding box center [260, 46] width 42 height 10
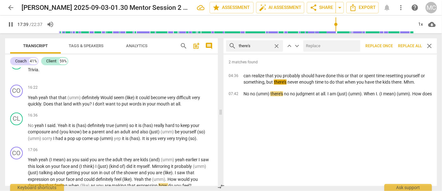
click at [332, 45] on input "text" at bounding box center [330, 46] width 54 height 10
click at [406, 44] on span "Replace all" at bounding box center [410, 45] width 24 height 5
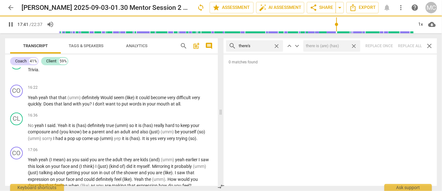
scroll to position [2082, 0]
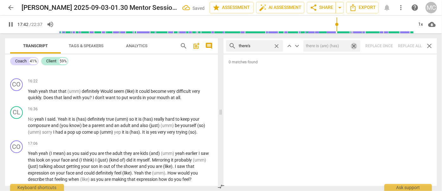
click at [356, 46] on span "close" at bounding box center [354, 46] width 7 height 7
click at [278, 46] on span "close" at bounding box center [276, 46] width 7 height 7
click at [263, 46] on input "text" at bounding box center [260, 46] width 42 height 10
click at [407, 46] on div "search here's close keyboard_arrow_up keyboard_arrow_down Replace once Replace …" at bounding box center [331, 45] width 214 height 15
click at [275, 45] on span "close" at bounding box center [276, 46] width 7 height 7
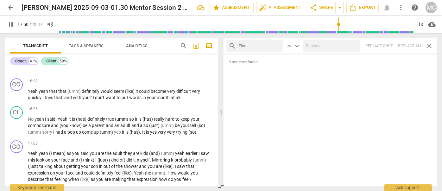
scroll to position [2219, 0]
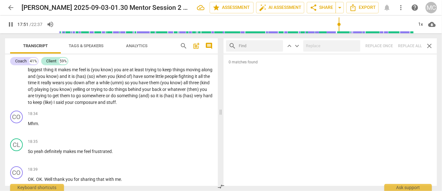
click at [255, 46] on input "text" at bounding box center [260, 46] width 42 height 10
click at [407, 45] on div "search I'd close keyboard_arrow_up keyboard_arrow_down Replace once Replace all…" at bounding box center [331, 45] width 214 height 15
click at [277, 45] on span "close" at bounding box center [276, 46] width 7 height 7
drag, startPoint x: 261, startPoint y: 46, endPoint x: 276, endPoint y: 47, distance: 14.6
click at [261, 46] on input "text" at bounding box center [260, 46] width 42 height 10
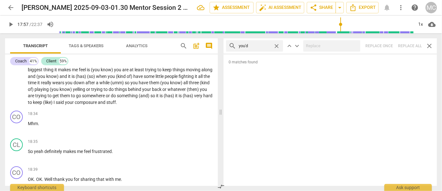
click at [407, 44] on div "search you'd close keyboard_arrow_up keyboard_arrow_down Replace once Replace a…" at bounding box center [331, 45] width 214 height 15
click at [277, 46] on span "close" at bounding box center [276, 46] width 7 height 7
click at [254, 45] on input "text" at bounding box center [260, 46] width 42 height 10
click at [407, 46] on div "search he'd close keyboard_arrow_up keyboard_arrow_down Replace once Replace al…" at bounding box center [331, 45] width 214 height 15
click at [276, 44] on span "close" at bounding box center [276, 46] width 7 height 7
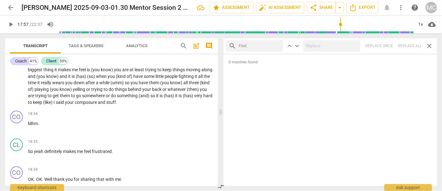
click at [258, 45] on input "text" at bounding box center [260, 46] width 42 height 10
click at [408, 44] on div "search you would close keyboard_arrow_up keyboard_arrow_down Replace once Repla…" at bounding box center [331, 45] width 214 height 15
click at [275, 45] on span "close" at bounding box center [276, 46] width 7 height 7
click at [261, 45] on input "text" at bounding box center [260, 46] width 42 height 10
click at [407, 42] on div "search she'd close keyboard_arrow_up keyboard_arrow_down Replace once Replace a…" at bounding box center [331, 45] width 214 height 15
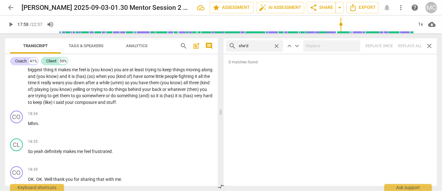
click at [277, 46] on span "close" at bounding box center [276, 46] width 7 height 7
drag, startPoint x: 265, startPoint y: 47, endPoint x: 269, endPoint y: 47, distance: 4.1
click at [265, 47] on input "text" at bounding box center [260, 46] width 42 height 10
click at [411, 48] on div "search it'd close keyboard_arrow_up keyboard_arrow_down Replace once Replace al…" at bounding box center [331, 45] width 214 height 15
click at [276, 45] on span "close" at bounding box center [276, 46] width 7 height 7
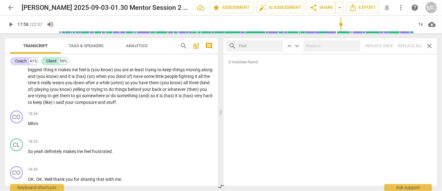
click at [257, 45] on input "text" at bounding box center [260, 46] width 42 height 10
click at [408, 47] on div "search we'd close keyboard_arrow_up keyboard_arrow_down Replace once Replace al…" at bounding box center [331, 45] width 214 height 15
drag, startPoint x: 277, startPoint y: 45, endPoint x: 269, endPoint y: 45, distance: 7.3
click at [276, 45] on span "close" at bounding box center [276, 46] width 7 height 7
click at [258, 46] on input "text" at bounding box center [260, 46] width 42 height 10
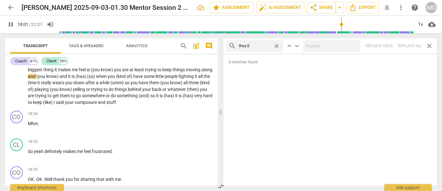
click at [408, 46] on div "search they'd close keyboard_arrow_up keyboard_arrow_down Replace once Replace …" at bounding box center [331, 45] width 214 height 15
click at [277, 46] on span "close" at bounding box center [276, 46] width 7 height 7
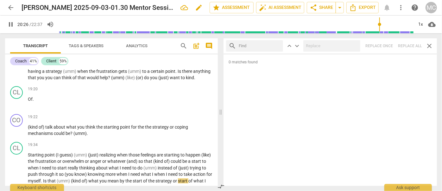
scroll to position [2512, 0]
